Goal: Task Accomplishment & Management: Use online tool/utility

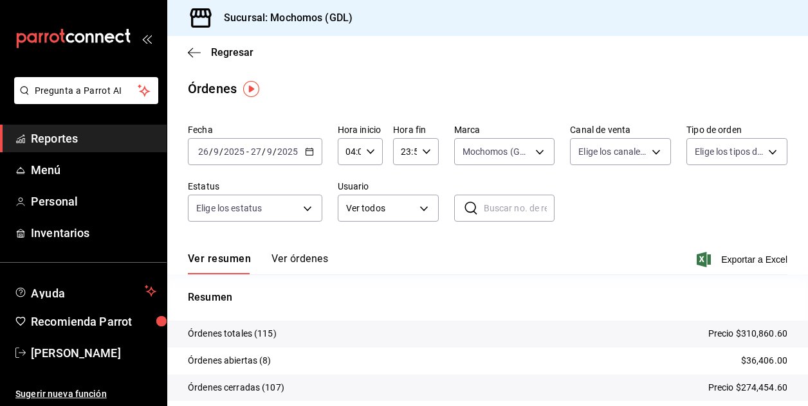
click at [350, 150] on input "04:00" at bounding box center [349, 152] width 23 height 26
click at [347, 220] on span "05" at bounding box center [348, 215] width 2 height 10
type input "05:00"
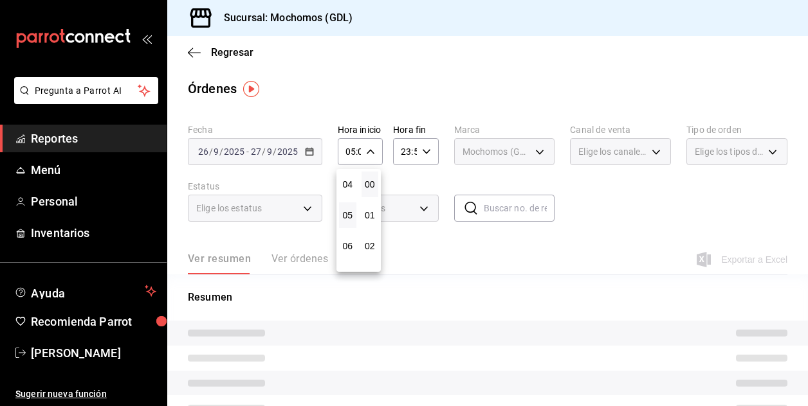
click at [463, 280] on div at bounding box center [404, 203] width 808 height 406
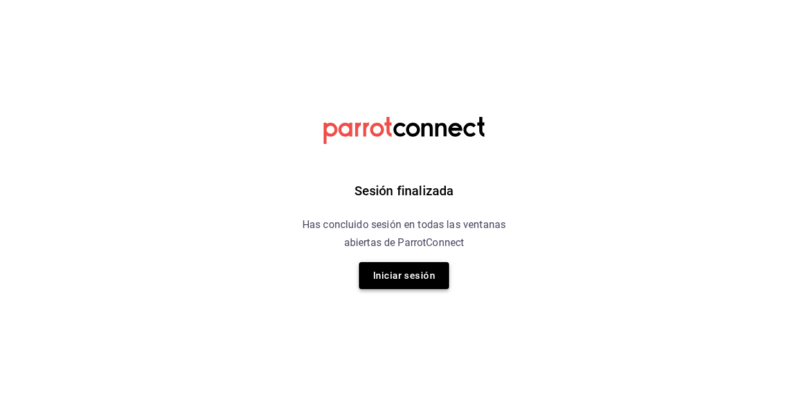
click at [381, 275] on button "Iniciar sesión" at bounding box center [404, 275] width 90 height 27
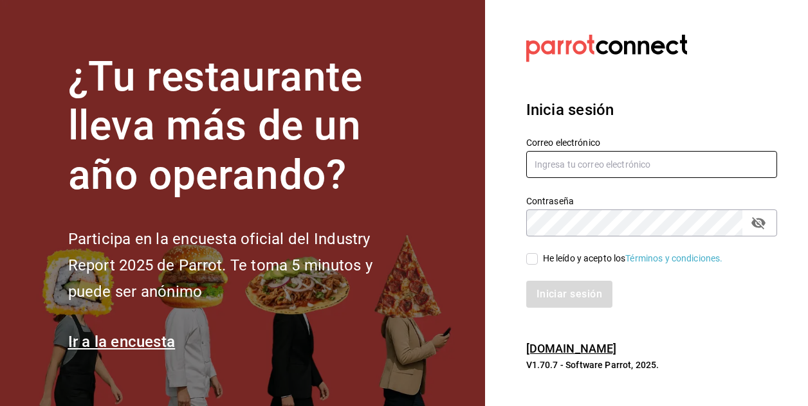
type input "JOSE.AVILA@COSTENO.COM"
click at [531, 257] on input "He leído y acepto los Términos y condiciones." at bounding box center [532, 259] width 12 height 12
checkbox input "true"
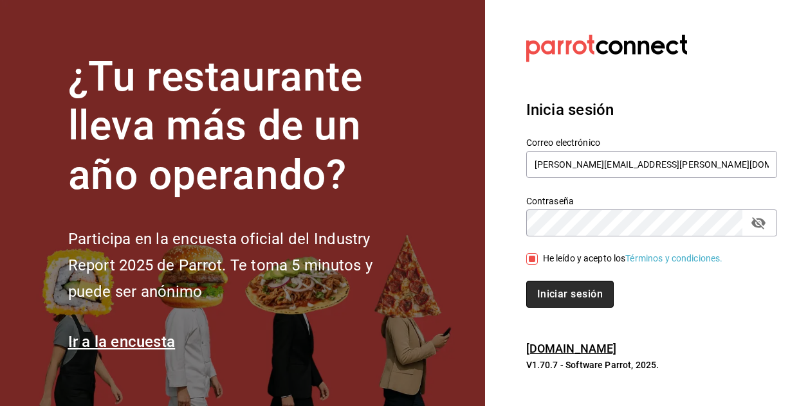
click at [552, 290] on button "Iniciar sesión" at bounding box center [569, 294] width 87 height 27
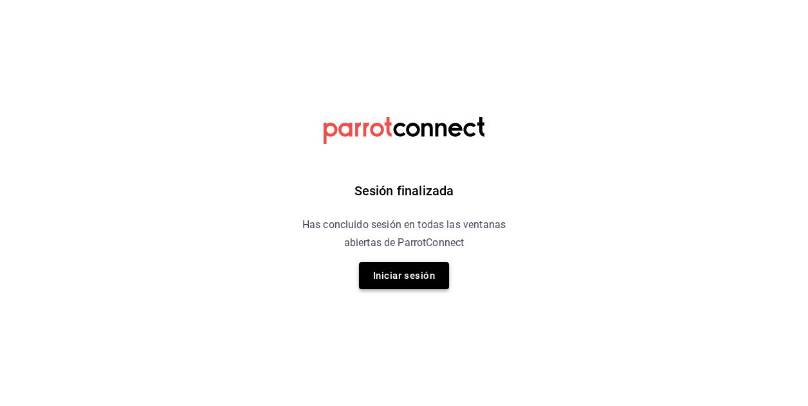
click at [377, 273] on button "Iniciar sesión" at bounding box center [404, 275] width 90 height 27
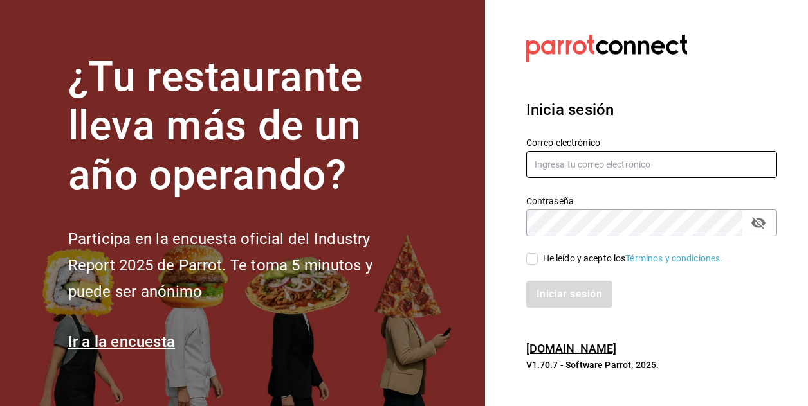
type input "JOSE.AVILA@COSTENO.COM"
click at [531, 260] on input "He leído y acepto los Términos y condiciones." at bounding box center [532, 259] width 12 height 12
checkbox input "true"
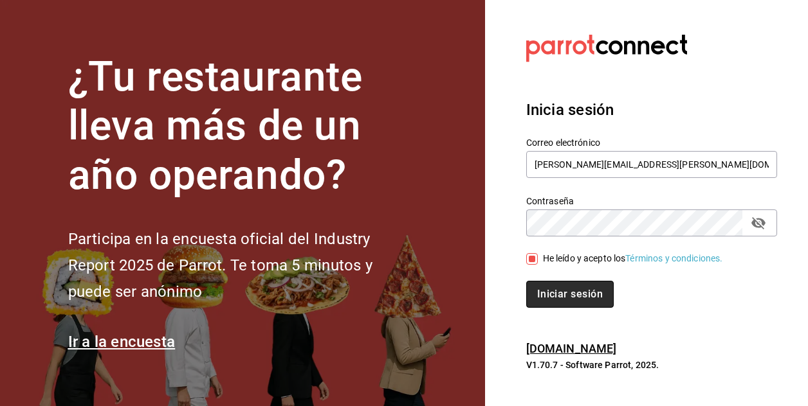
click at [549, 293] on button "Iniciar sesión" at bounding box center [569, 294] width 87 height 27
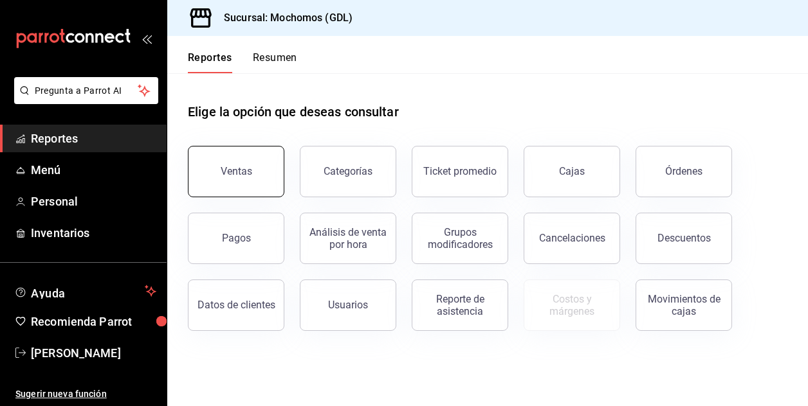
click at [237, 170] on div "Ventas" at bounding box center [237, 171] width 32 height 12
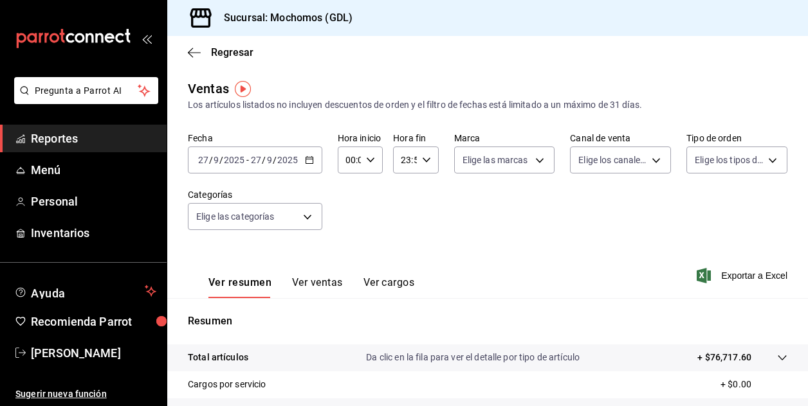
click at [209, 161] on span "/" at bounding box center [211, 160] width 4 height 10
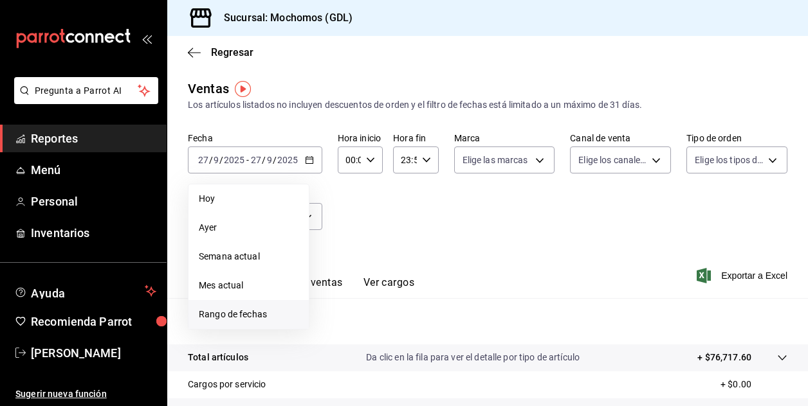
click at [234, 312] on span "Rango de fechas" at bounding box center [249, 315] width 100 height 14
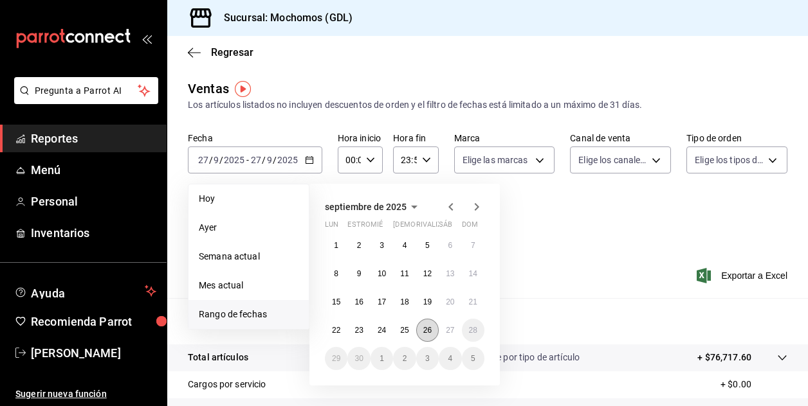
click at [429, 331] on abbr "26" at bounding box center [427, 330] width 8 height 9
click at [448, 331] on abbr "27" at bounding box center [450, 330] width 8 height 9
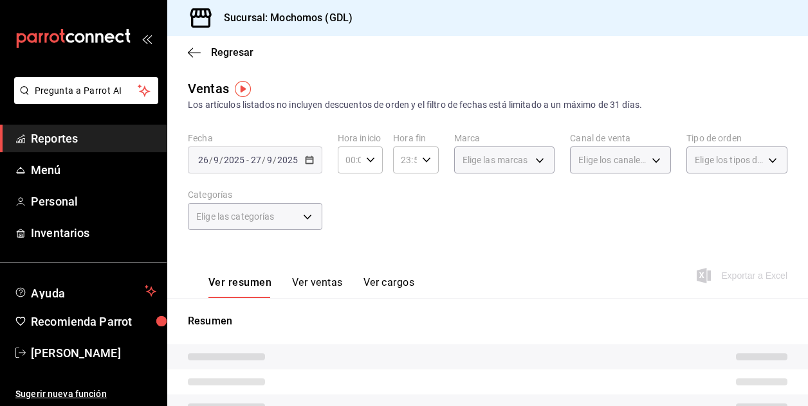
click at [532, 292] on div "Ver resumen Ver ventas Ver cargos Exportar a Excel" at bounding box center [487, 272] width 641 height 53
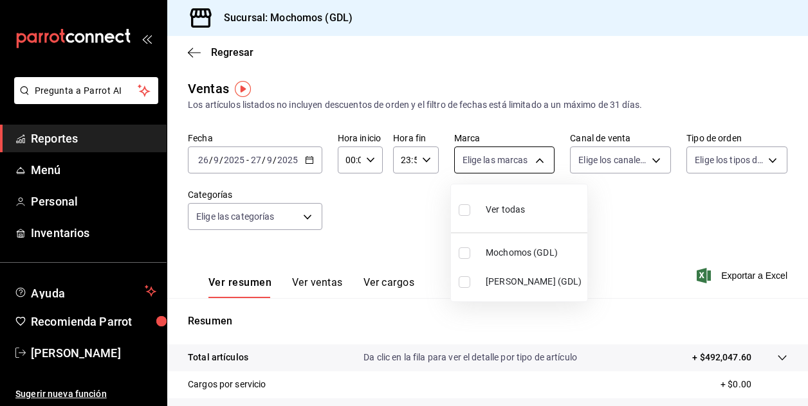
click at [534, 159] on body "Pregunta a Parrot AI Reportes Menú Personal Inventarios Ayuda Recomienda Parrot…" at bounding box center [404, 203] width 808 height 406
click at [462, 255] on input "checkbox" at bounding box center [465, 254] width 12 height 12
checkbox input "true"
type input "36c25d4a-7cb0-456c-a434-e981d54830bc"
click at [462, 255] on input "checkbox" at bounding box center [465, 254] width 12 height 12
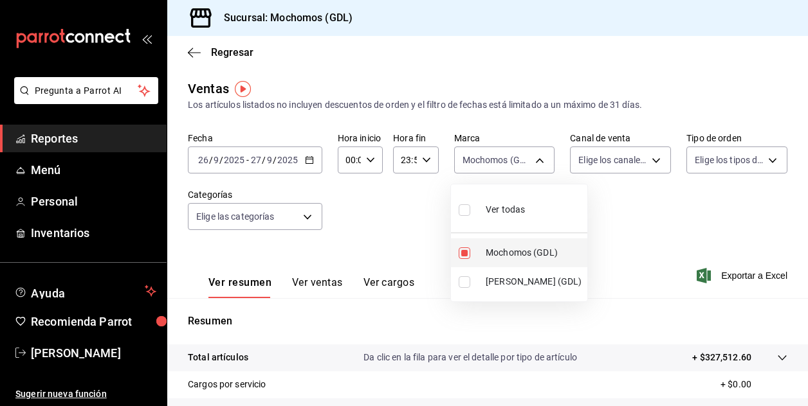
checkbox input "false"
click at [462, 258] on input "checkbox" at bounding box center [465, 254] width 12 height 12
checkbox input "true"
type input "36c25d4a-7cb0-456c-a434-e981d54830bc"
click at [408, 219] on div at bounding box center [404, 203] width 808 height 406
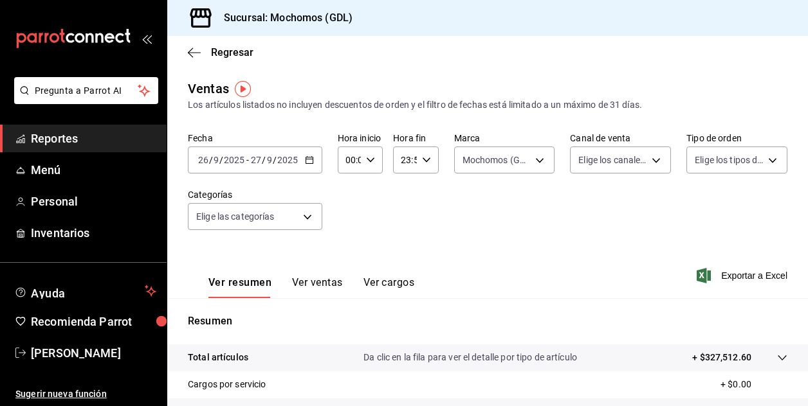
click at [369, 161] on \(Stroke\) "button" at bounding box center [371, 160] width 8 height 5
click at [347, 256] on span "02" at bounding box center [348, 255] width 2 height 10
type input "02:00"
click at [347, 239] on span "04" at bounding box center [348, 239] width 2 height 10
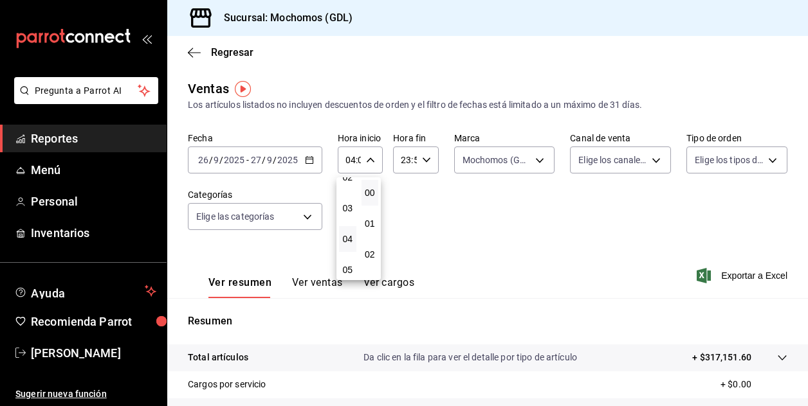
click at [506, 223] on div at bounding box center [404, 203] width 808 height 406
click at [559, 251] on div "Ver resumen Ver ventas Ver cargos Exportar a Excel" at bounding box center [487, 272] width 641 height 53
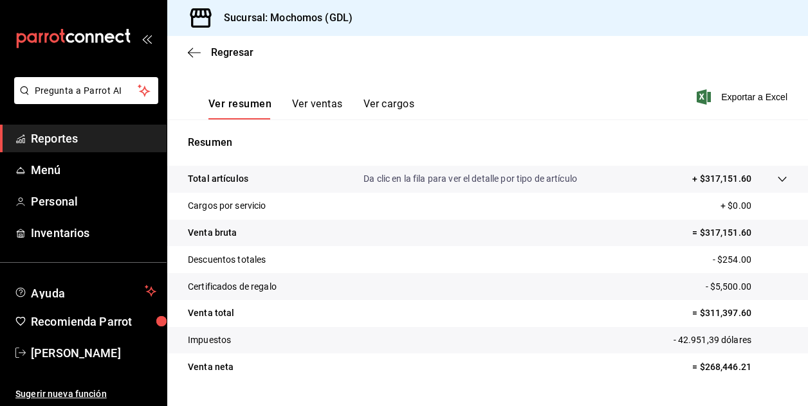
scroll to position [154, 0]
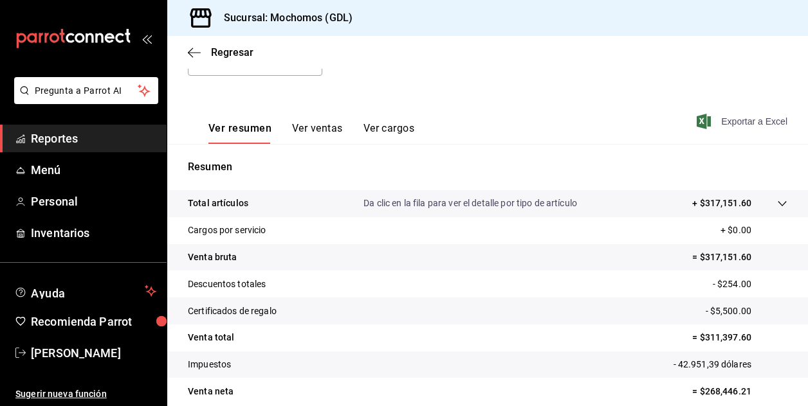
click at [734, 127] on span "Exportar a Excel" at bounding box center [743, 121] width 88 height 15
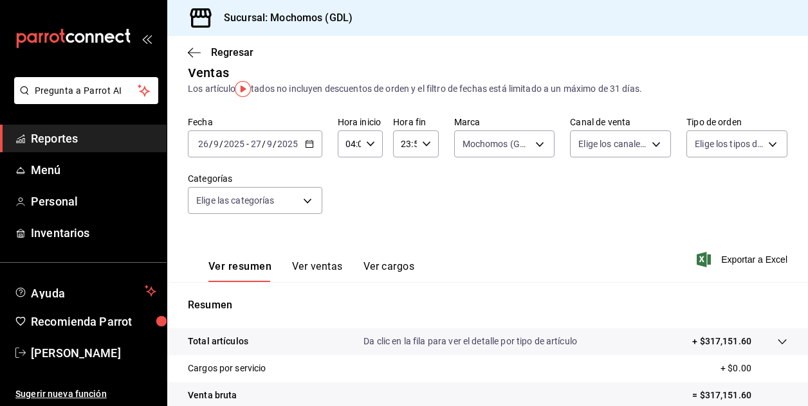
scroll to position [0, 0]
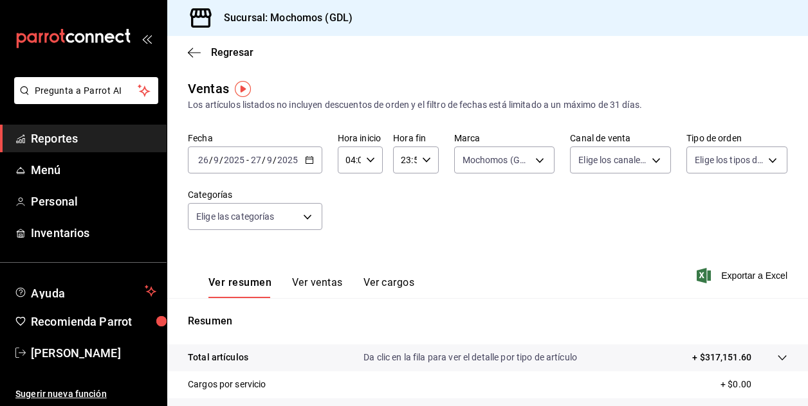
click at [205, 161] on input "26" at bounding box center [203, 160] width 12 height 10
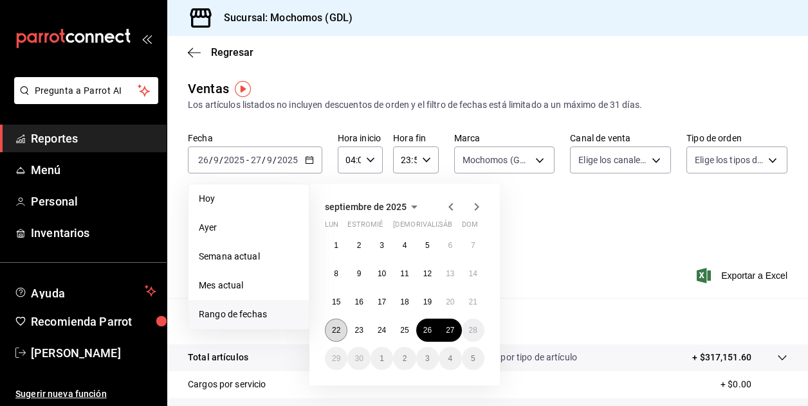
click at [336, 327] on abbr "22" at bounding box center [336, 330] width 8 height 9
click at [451, 331] on abbr "27" at bounding box center [450, 330] width 8 height 9
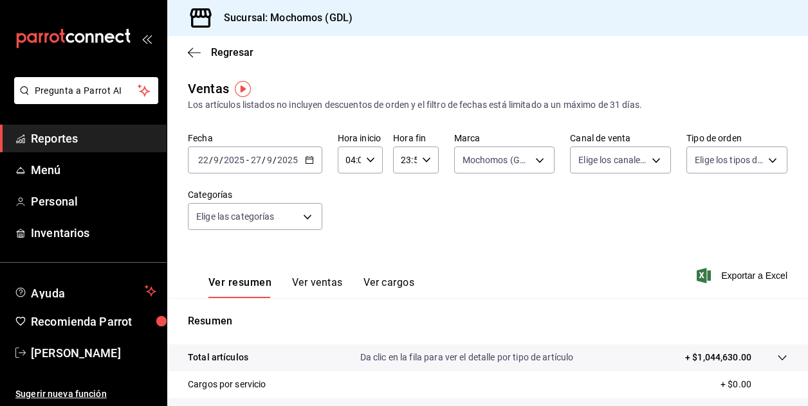
click at [392, 199] on div "Fecha [DATE] [DATE] - [DATE] [DATE] Hora inicio 04:00 Hora inicio Hora fin 23:5…" at bounding box center [487, 188] width 599 height 113
click at [367, 158] on icon "button" at bounding box center [370, 160] width 9 height 9
click at [348, 223] on span "05" at bounding box center [348, 224] width 2 height 10
type input "05:00"
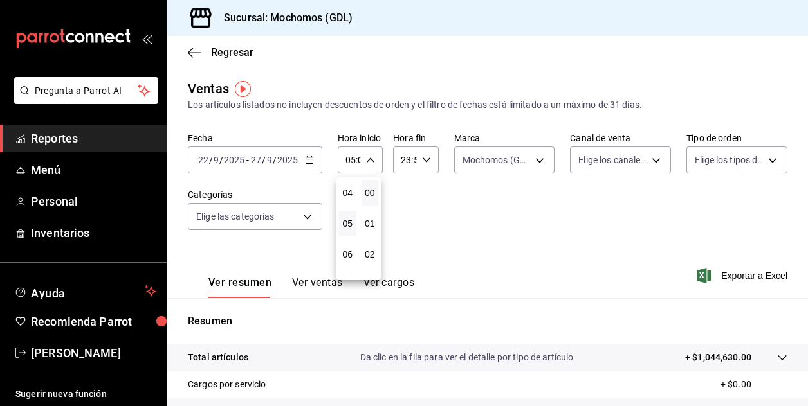
click at [479, 210] on div at bounding box center [404, 203] width 808 height 406
click at [722, 273] on font "Exportar a Excel" at bounding box center [754, 276] width 66 height 10
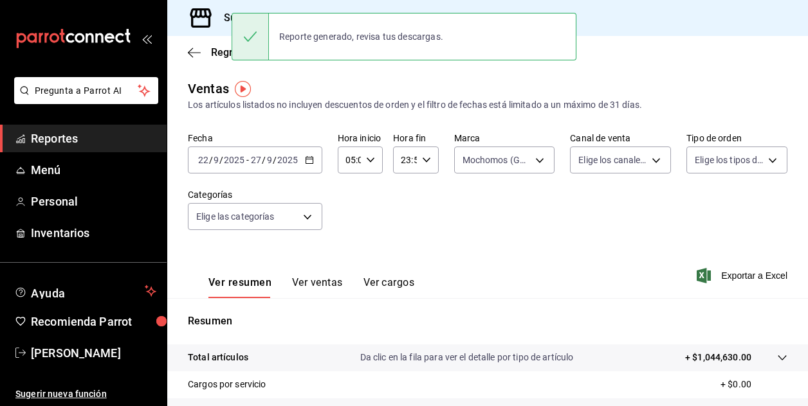
click at [687, 67] on div "Regresar" at bounding box center [487, 52] width 641 height 33
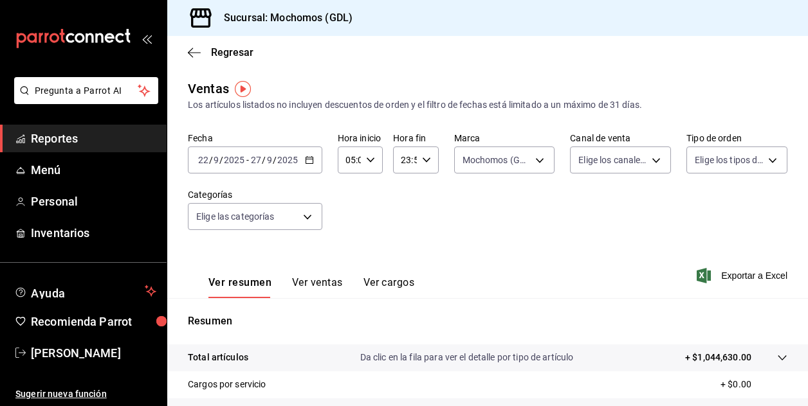
click at [205, 161] on input "22" at bounding box center [203, 160] width 12 height 10
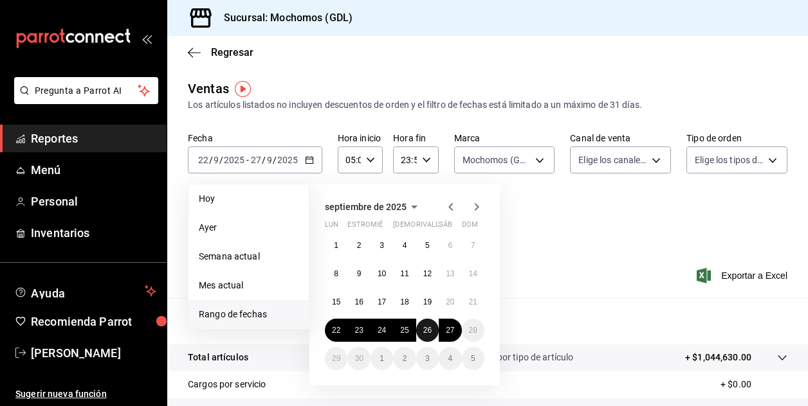
click at [423, 331] on abbr "26" at bounding box center [427, 330] width 8 height 9
click at [441, 329] on button "27" at bounding box center [450, 330] width 23 height 23
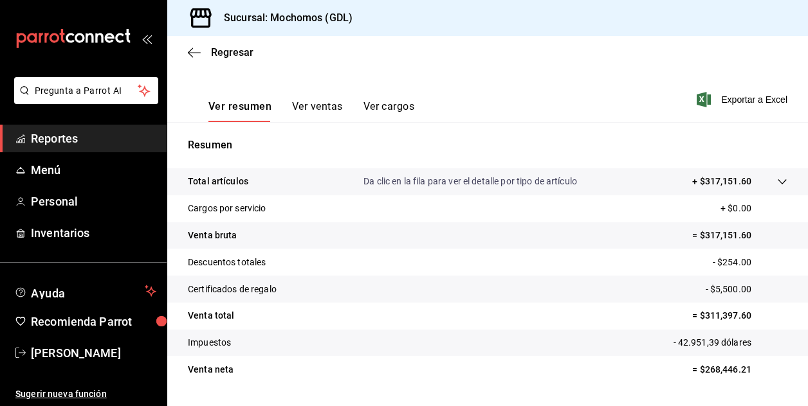
scroll to position [180, 0]
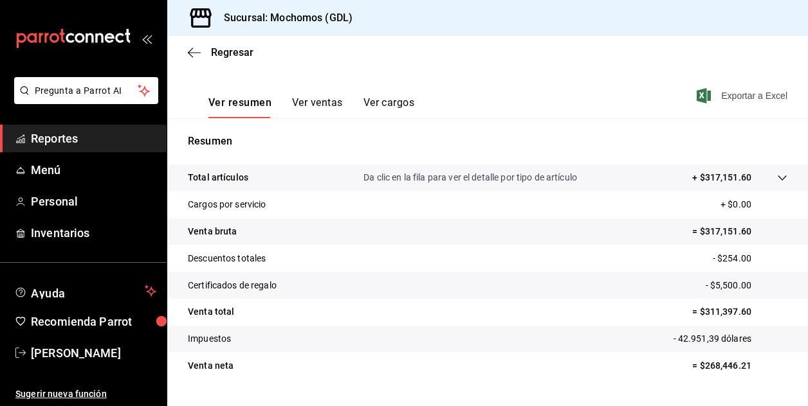
click at [722, 99] on font "Exportar a Excel" at bounding box center [754, 96] width 66 height 10
